Goal: Task Accomplishment & Management: Manage account settings

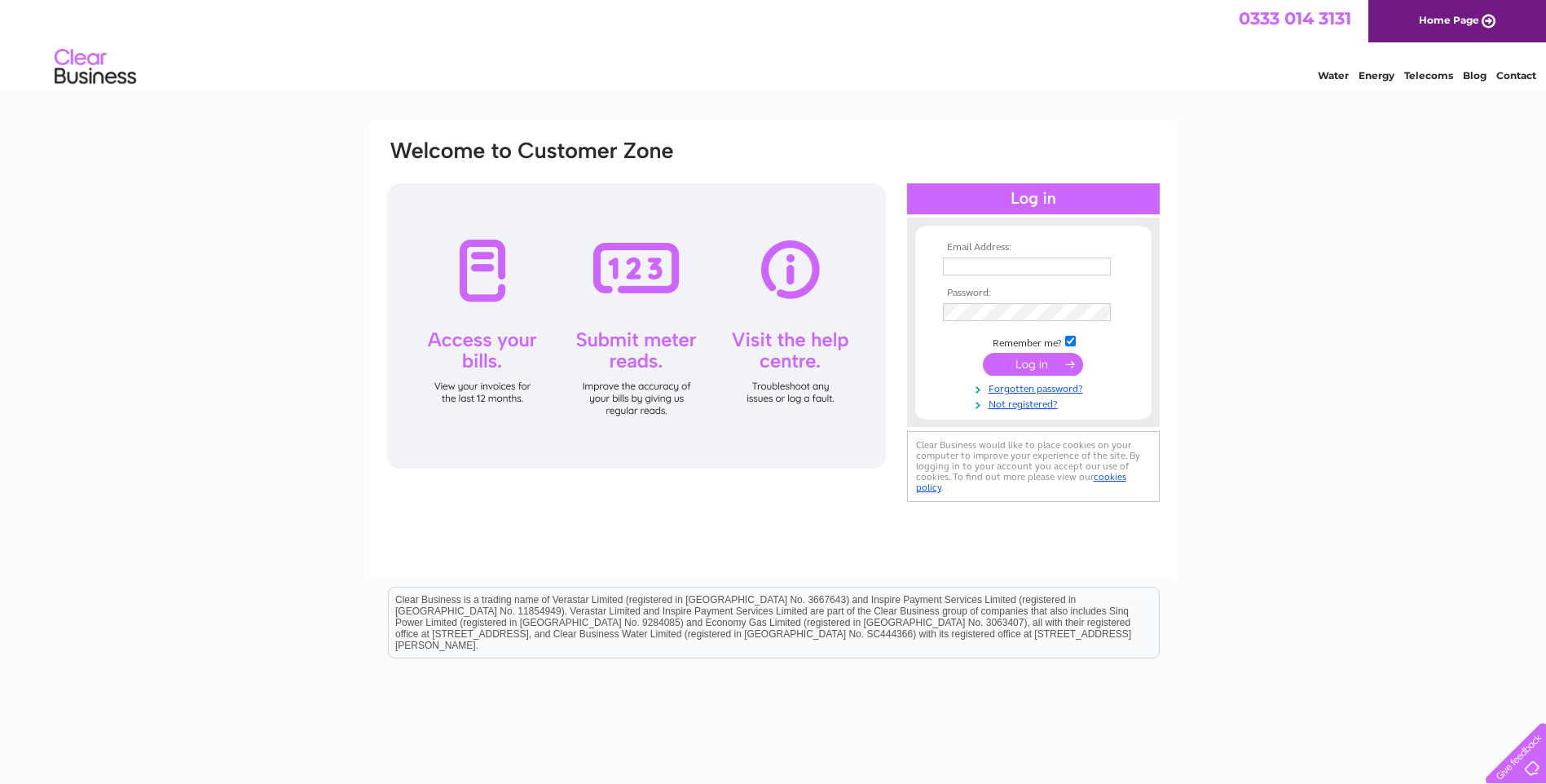
type input "[PERSON_NAME][EMAIL_ADDRESS][PERSON_NAME][PERSON_NAME][DOMAIN_NAME]"
click at [1002, 366] on input "submit" at bounding box center [1032, 364] width 100 height 23
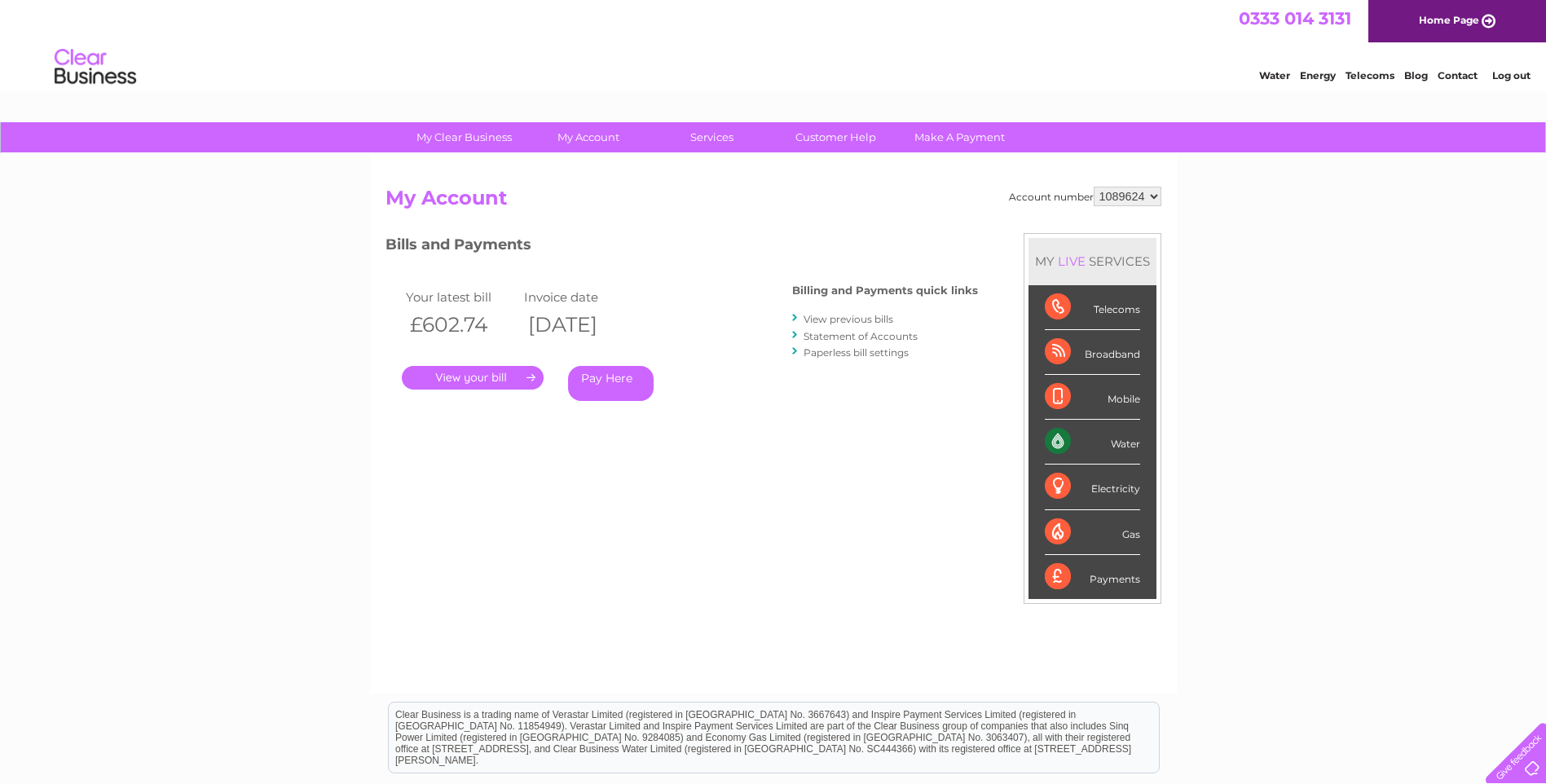
click at [472, 386] on link "." at bounding box center [472, 377] width 142 height 23
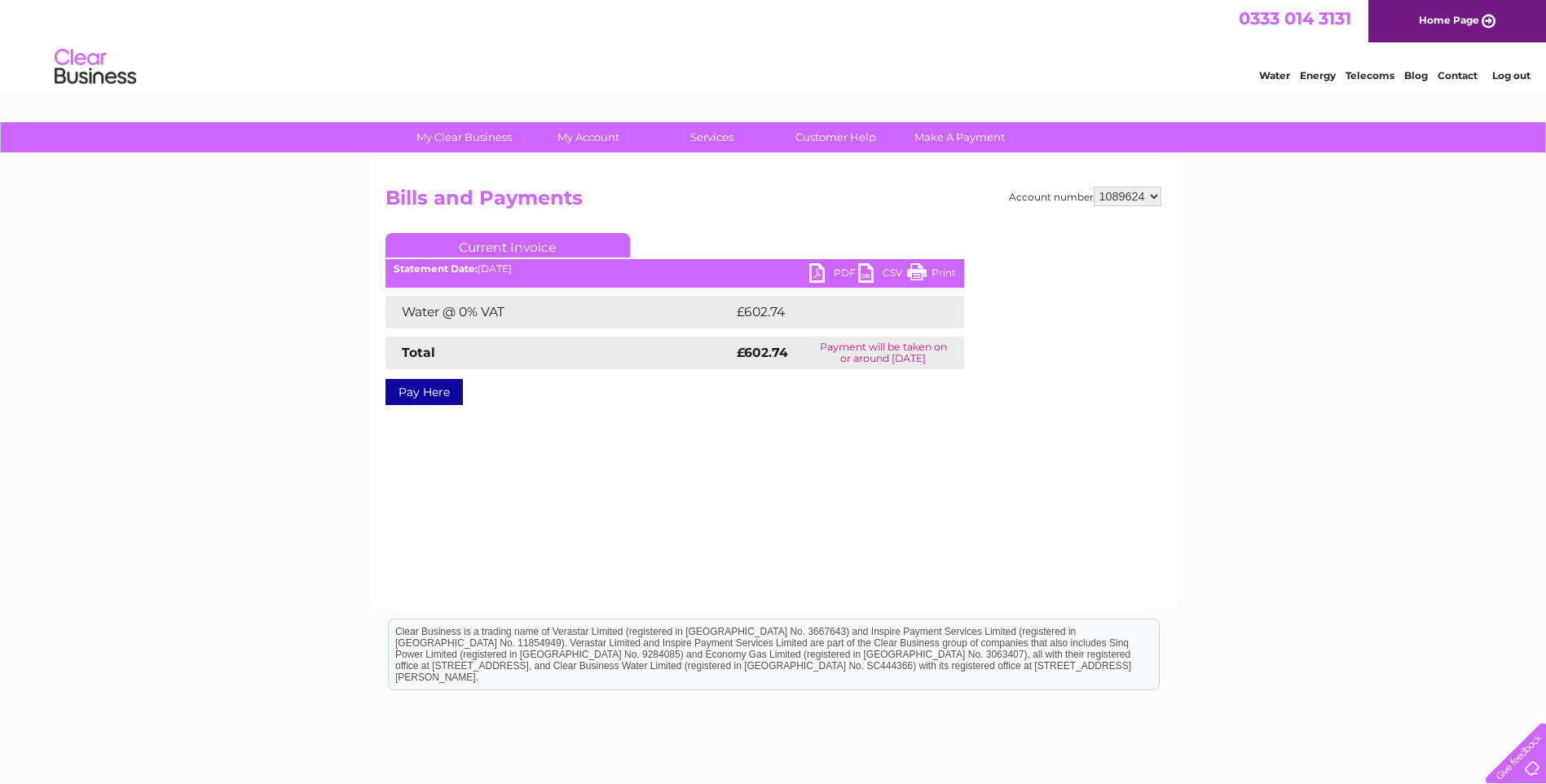
click at [815, 276] on link "PDF" at bounding box center [834, 274] width 49 height 23
